Goal: Find specific page/section

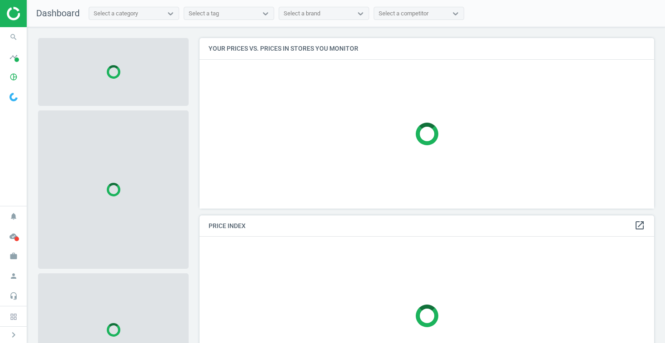
scroll to position [171, 455]
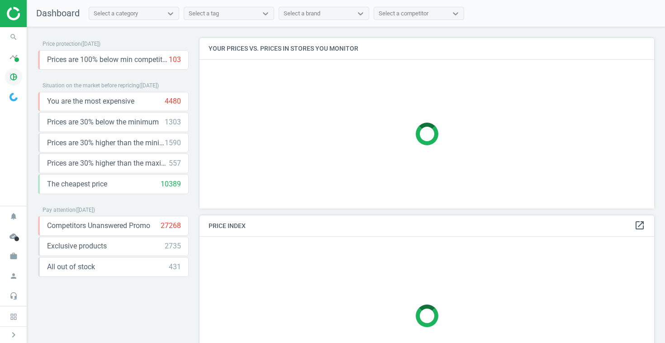
click at [10, 78] on icon "pie_chart_outlined" at bounding box center [13, 76] width 17 height 17
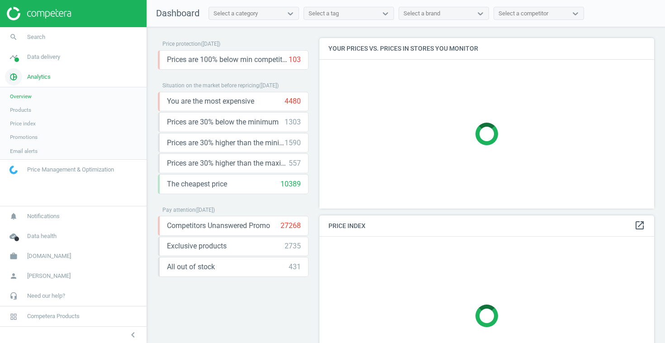
scroll to position [171, 335]
click at [28, 111] on span "Products" at bounding box center [20, 109] width 21 height 7
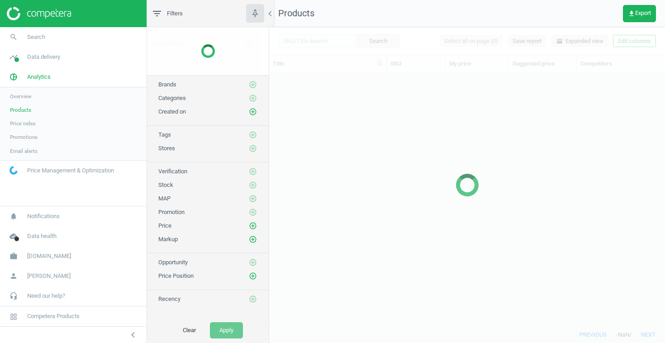
scroll to position [253, 396]
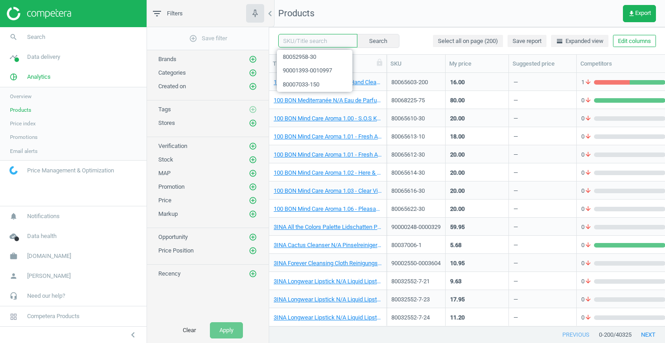
click at [304, 38] on input "text" at bounding box center [317, 41] width 79 height 14
paste input "90009995-0015419"
type input "90009995-0015419"
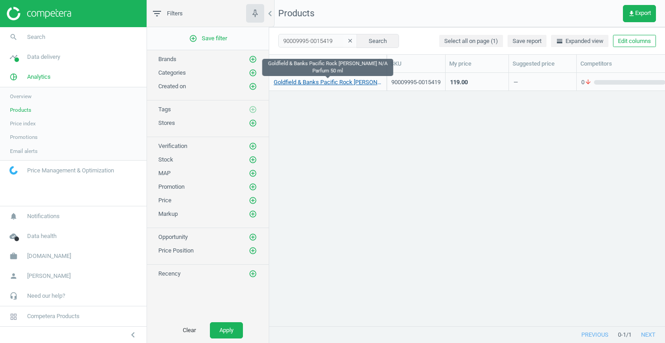
click at [328, 83] on link "Goldfield & Banks Pacific Rock [PERSON_NAME] N/A Parfum 50 ml" at bounding box center [328, 82] width 108 height 8
